Goal: Transaction & Acquisition: Purchase product/service

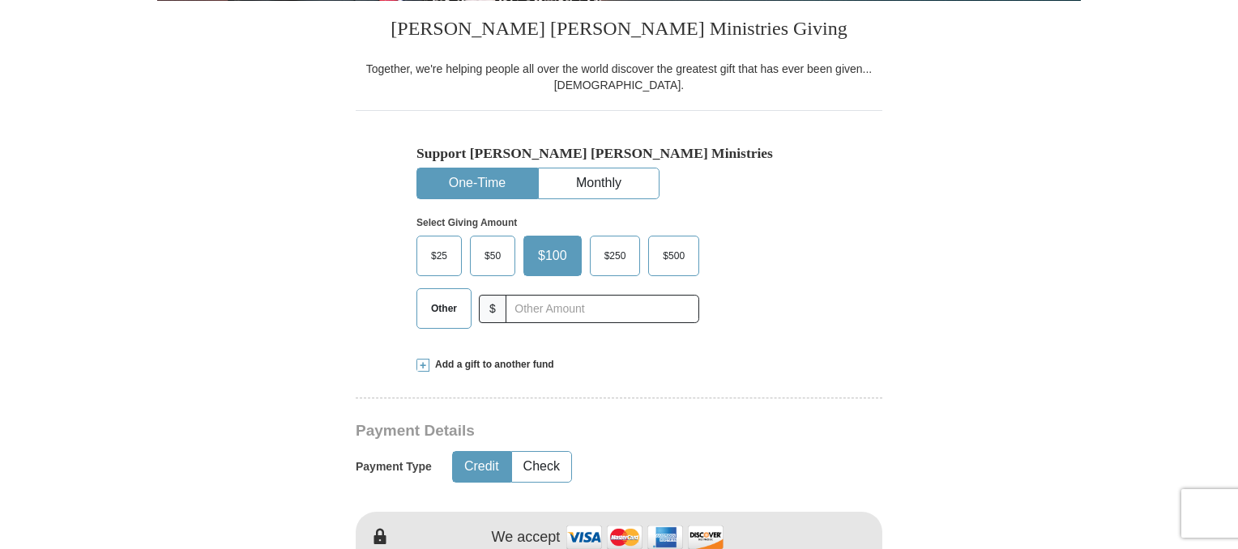
scroll to position [486, 0]
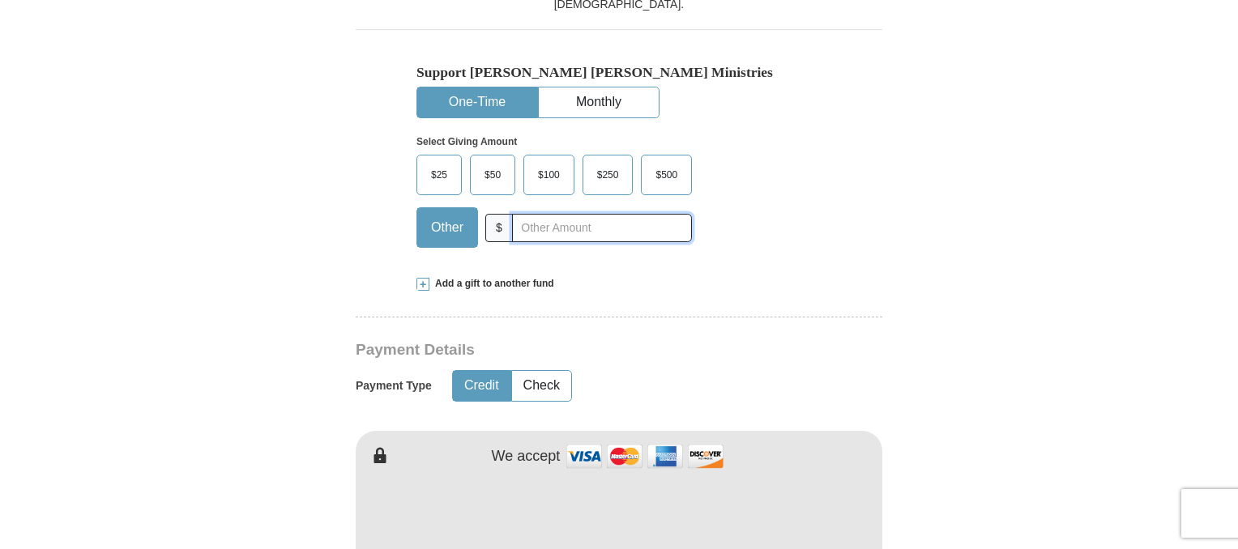
click at [540, 221] on input "text" at bounding box center [602, 228] width 180 height 28
type input "30.00"
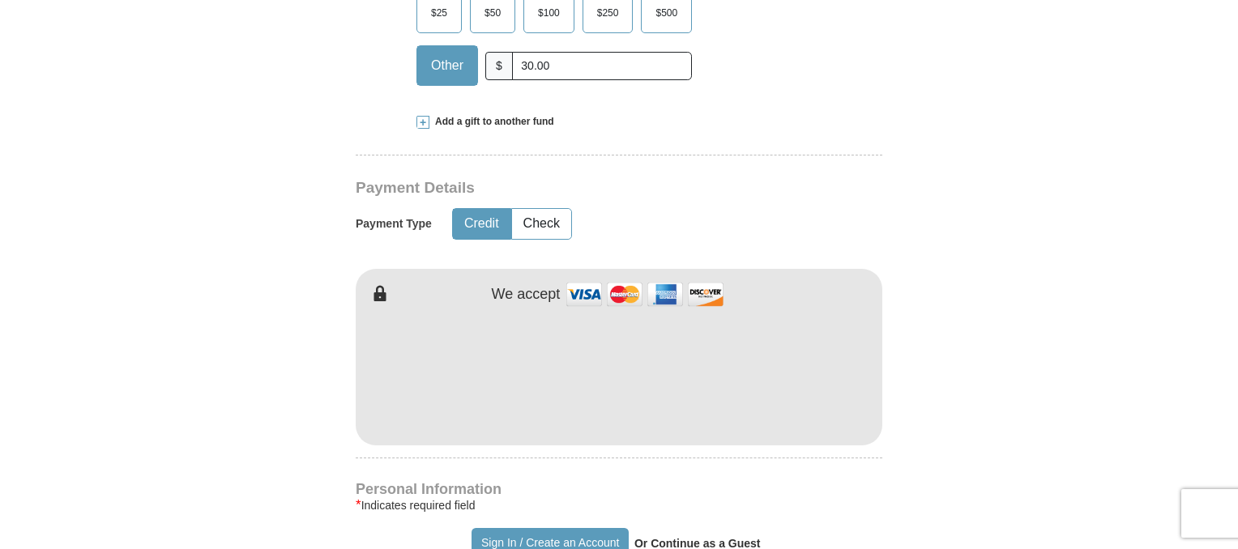
drag, startPoint x: 895, startPoint y: 416, endPoint x: 900, endPoint y: 402, distance: 14.9
click at [895, 412] on form "Already have an account? Sign in for faster giving. Don't have an account? Crea…" at bounding box center [619, 411] width 924 height 1988
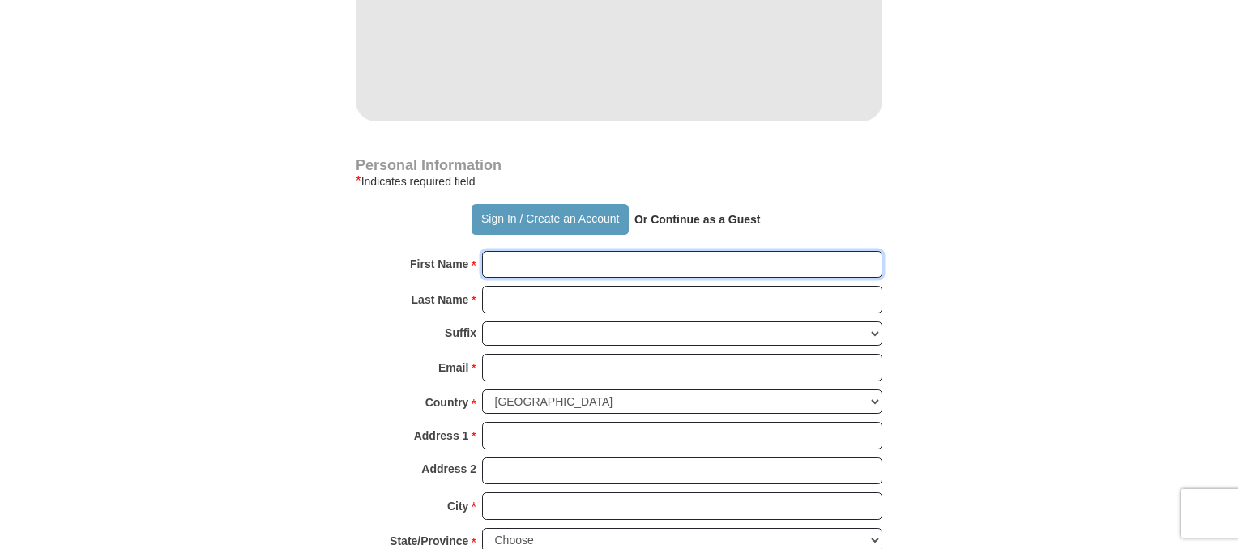
click at [564, 254] on input "First Name *" at bounding box center [682, 265] width 400 height 28
type input "[PERSON_NAME]"
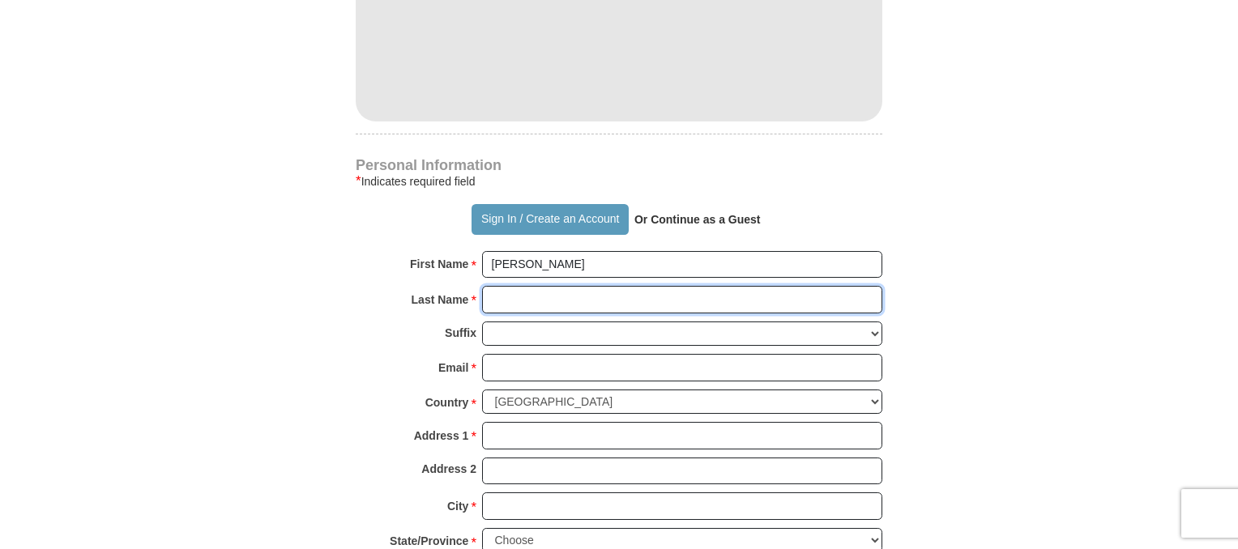
click at [554, 288] on input "Last Name *" at bounding box center [682, 300] width 400 height 28
type input "[PERSON_NAME]"
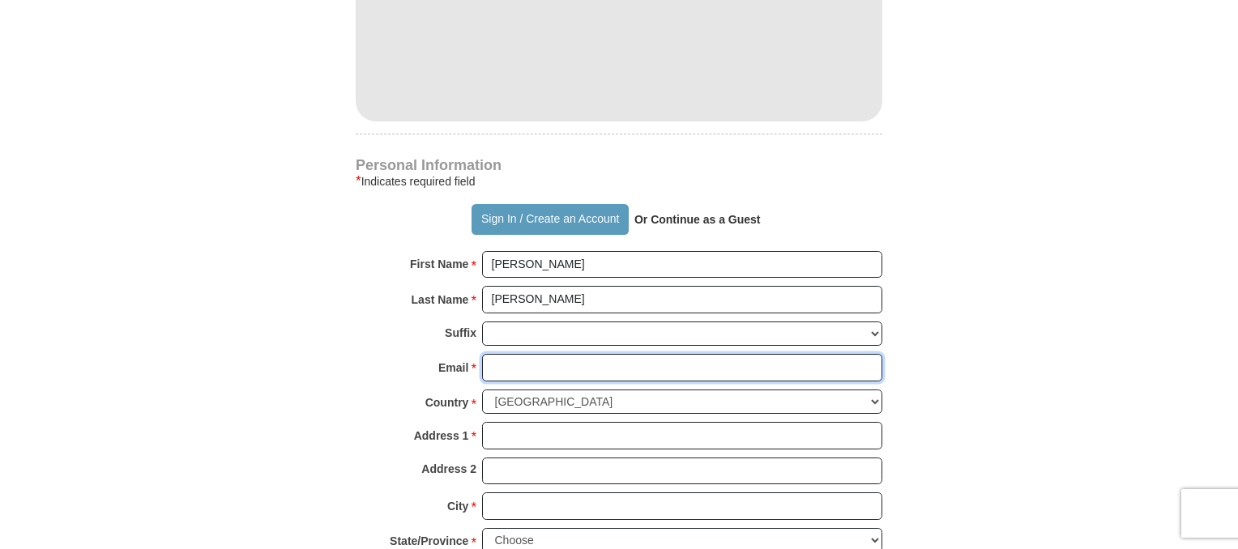
click at [561, 362] on input "Email *" at bounding box center [682, 368] width 400 height 28
type input "[EMAIL_ADDRESS][DOMAIN_NAME]"
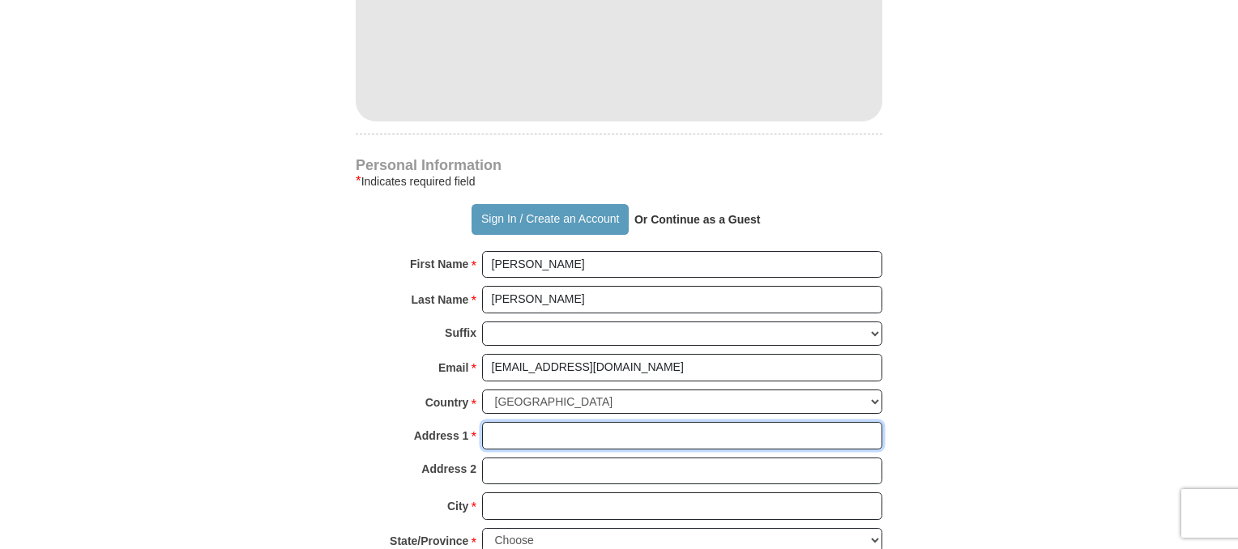
type input "4013 chelmont ln"
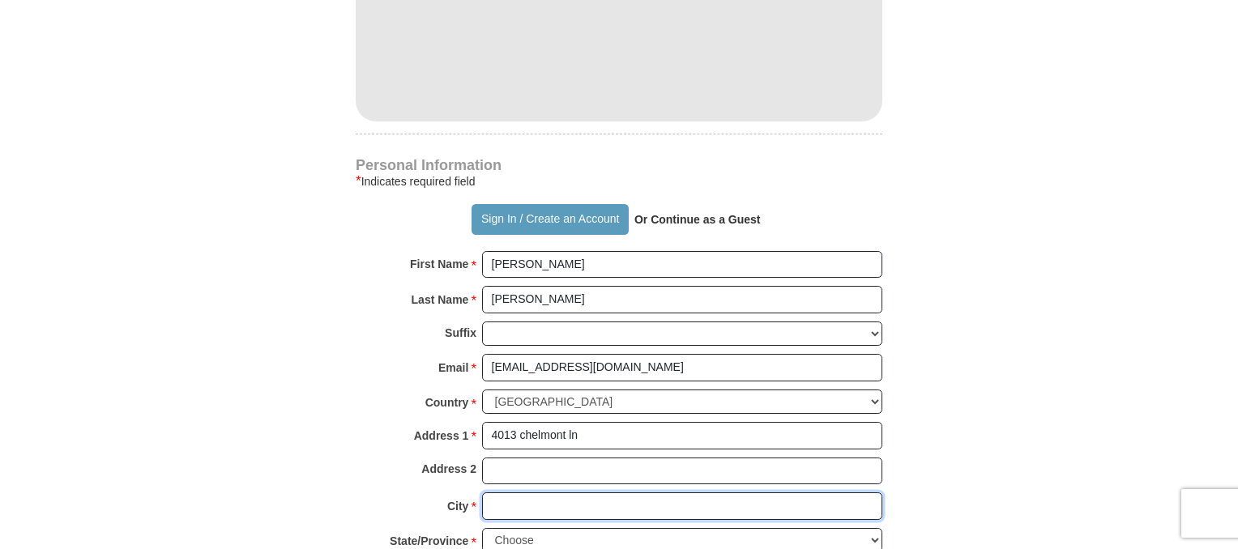
type input "[PERSON_NAME]"
select select "MD"
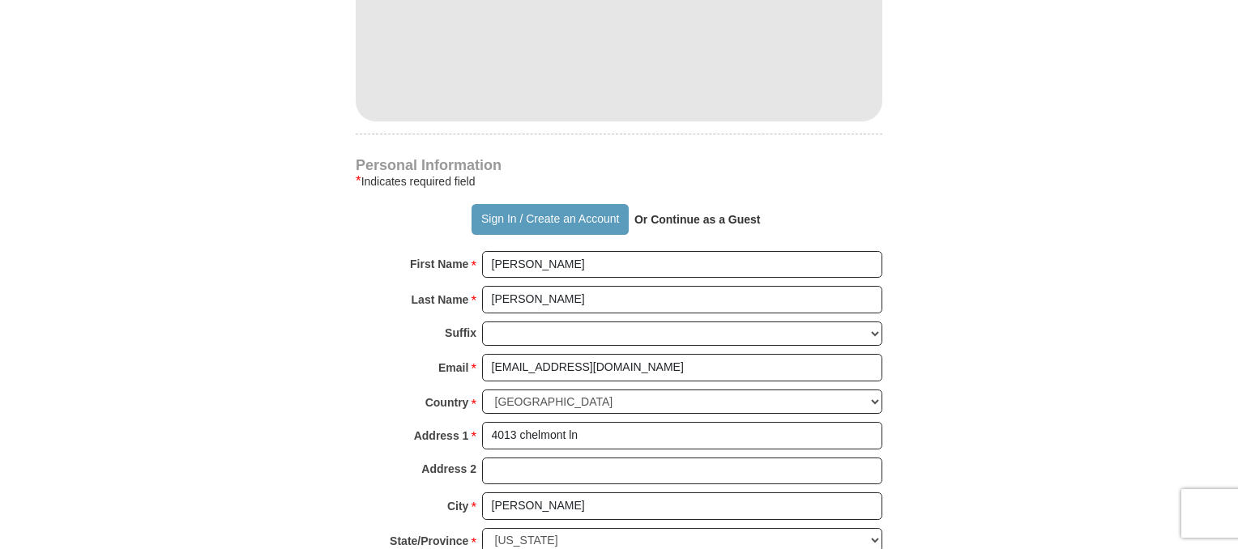
type input "20715"
type input "2027542340"
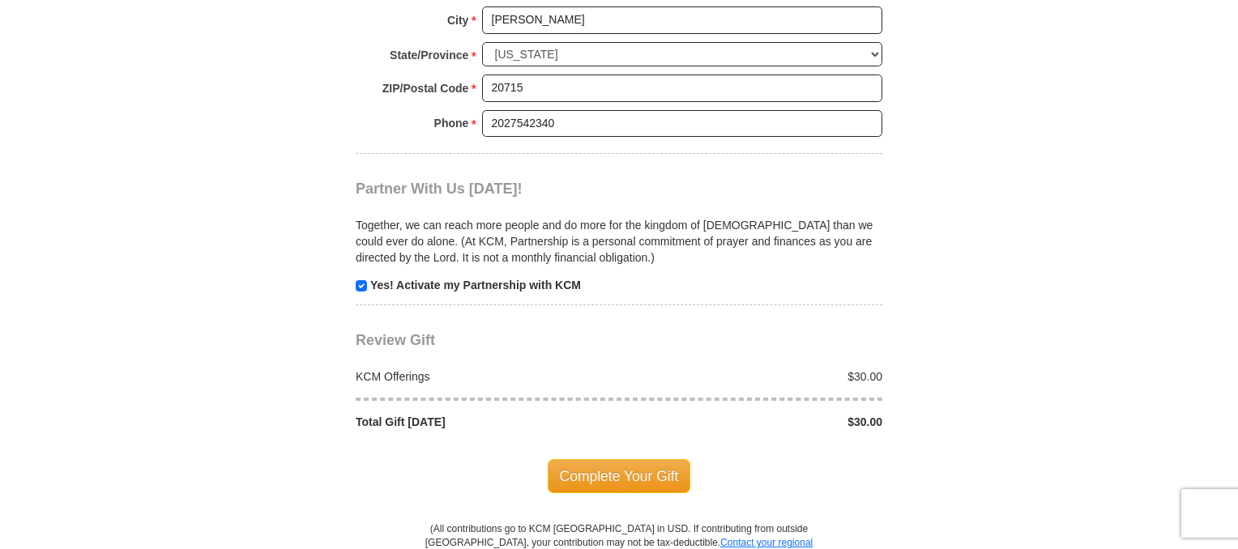
scroll to position [1540, 0]
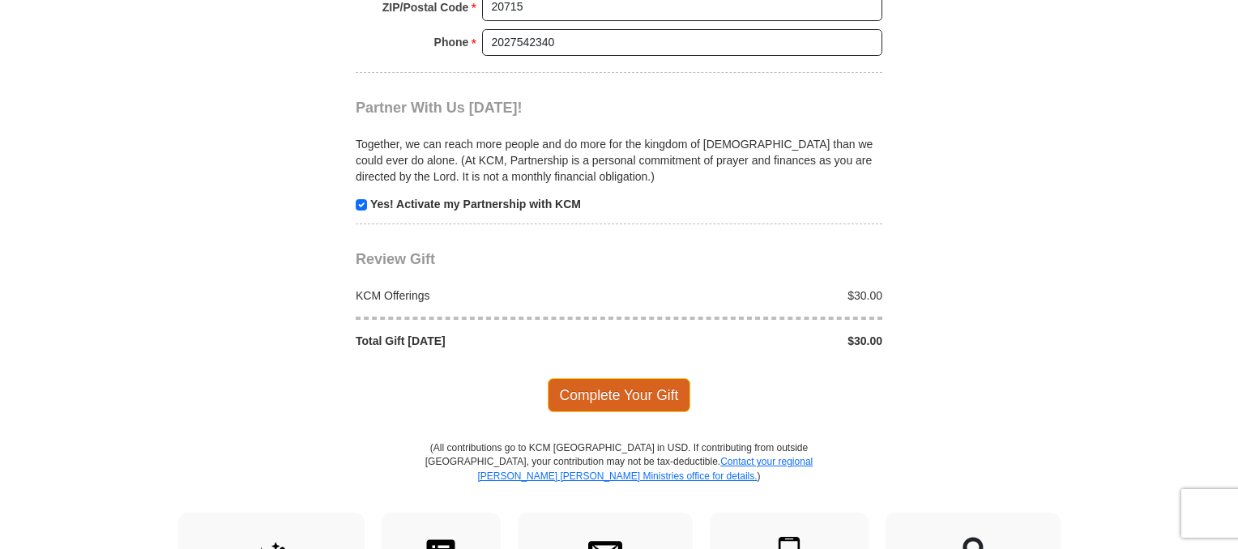
click at [613, 395] on span "Complete Your Gift" at bounding box center [619, 395] width 143 height 34
